Goal: Information Seeking & Learning: Learn about a topic

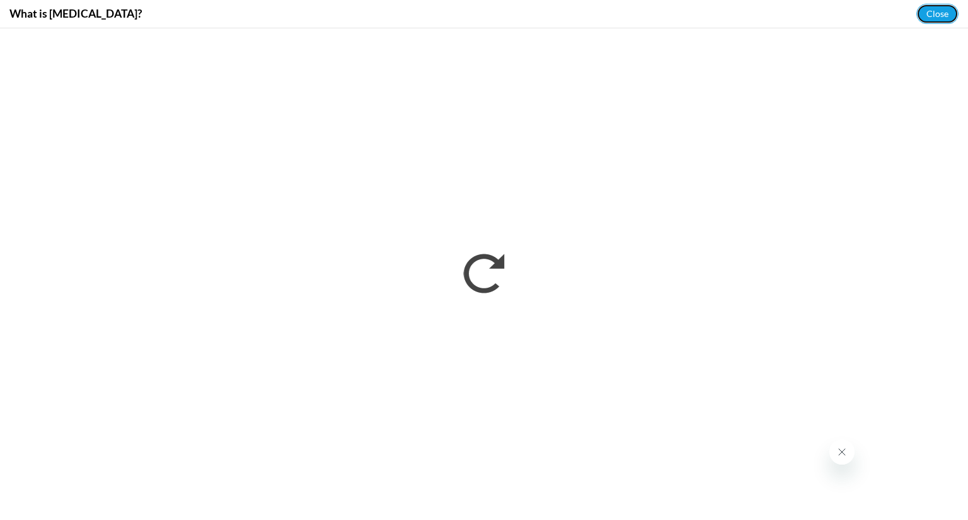
click at [935, 17] on button "Close" at bounding box center [937, 14] width 42 height 20
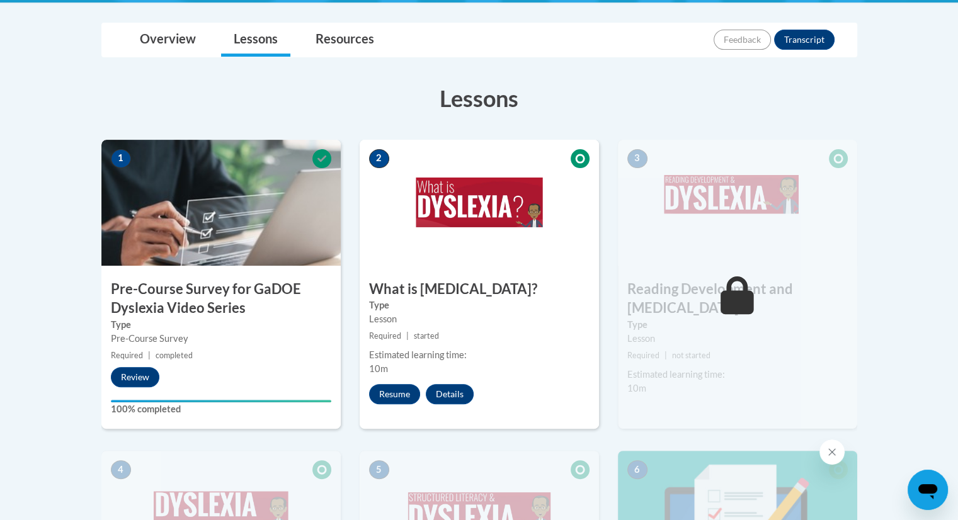
click at [582, 158] on icon at bounding box center [580, 158] width 19 height 19
click at [388, 399] on button "Resume" at bounding box center [394, 394] width 51 height 20
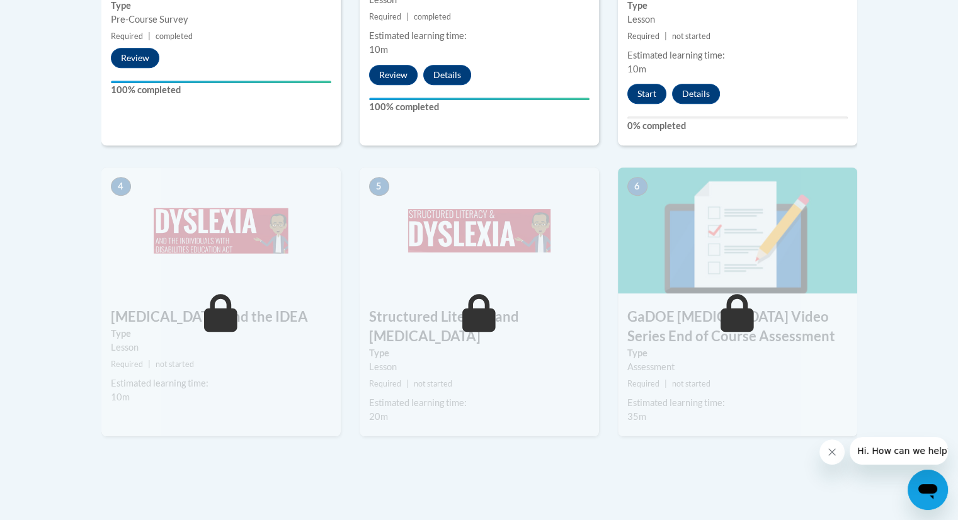
scroll to position [355, 0]
